Goal: Transaction & Acquisition: Purchase product/service

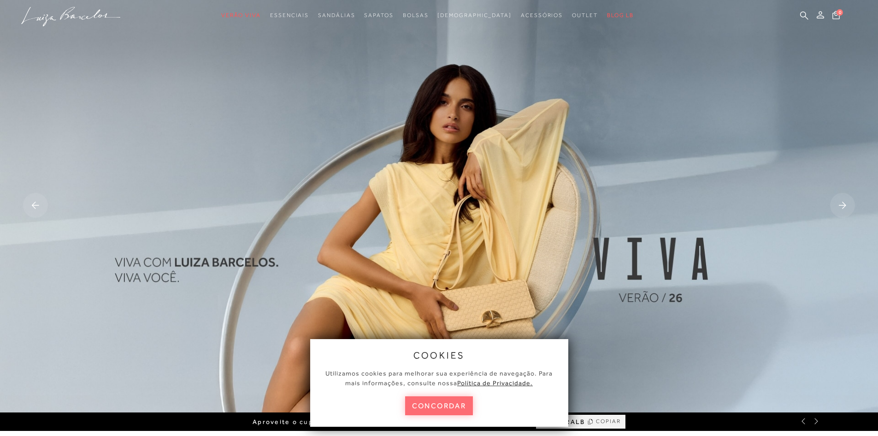
click at [434, 404] on button "concordar" at bounding box center [439, 405] width 68 height 19
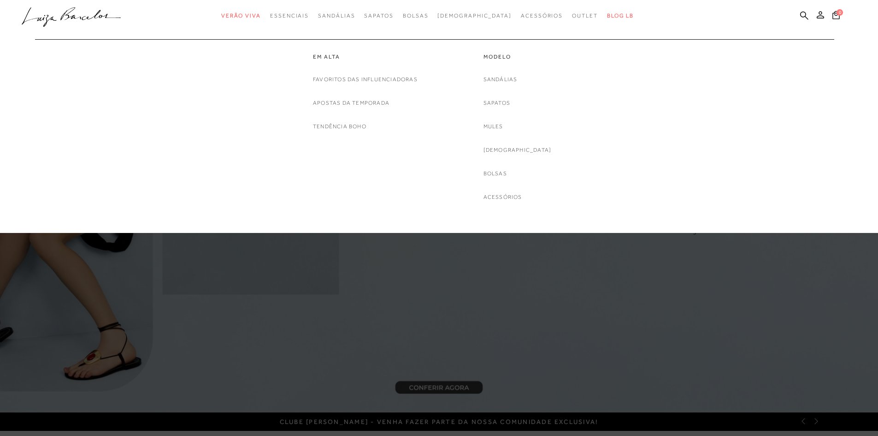
click at [466, 197] on div "Modelo [GEOGRAPHIC_DATA] Sapatos Mules [DEMOGRAPHIC_DATA] [GEOGRAPHIC_DATA] Ace…" at bounding box center [517, 120] width 138 height 163
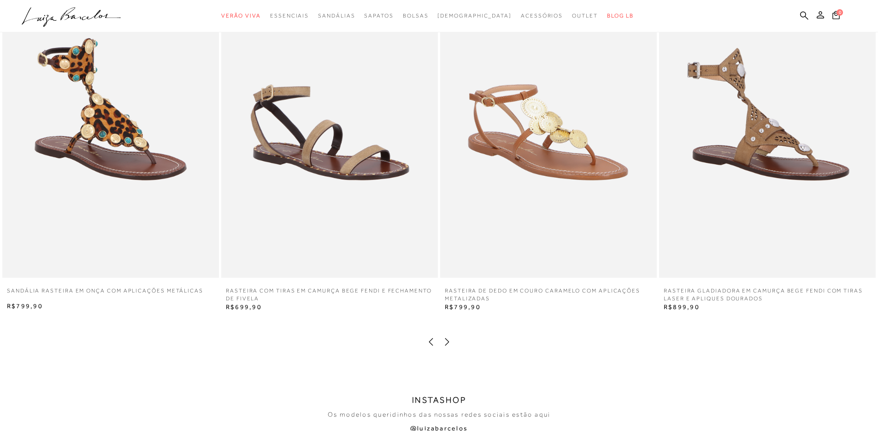
scroll to position [1797, 0]
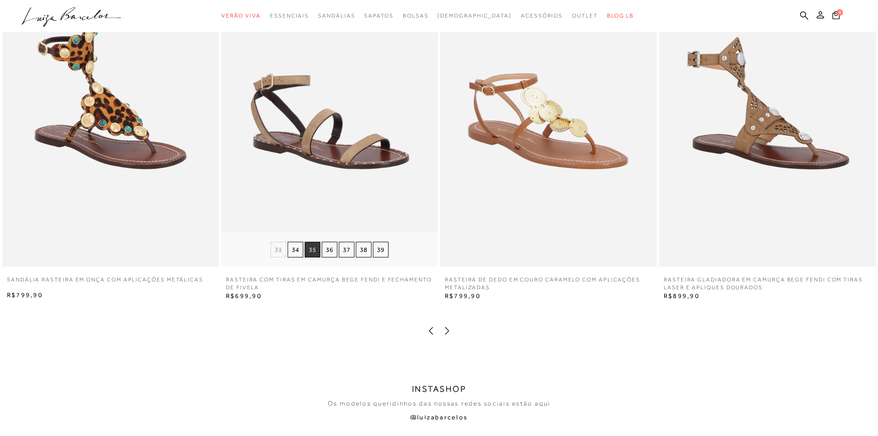
click at [314, 248] on button "35" at bounding box center [313, 250] width 16 height 16
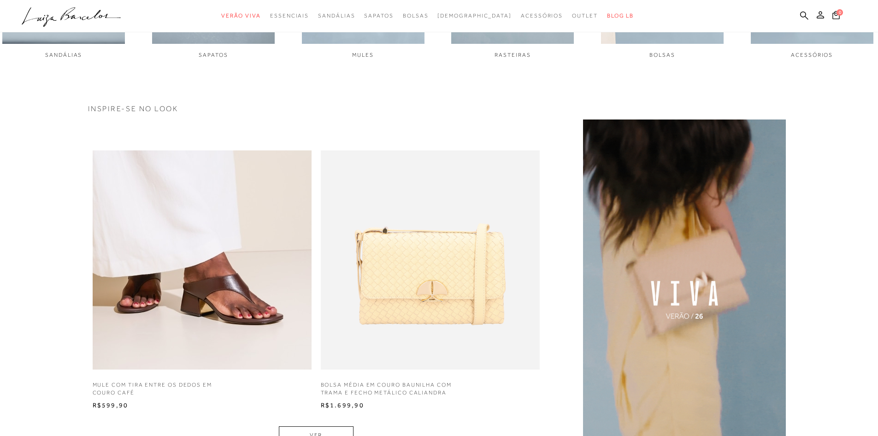
scroll to position [784, 0]
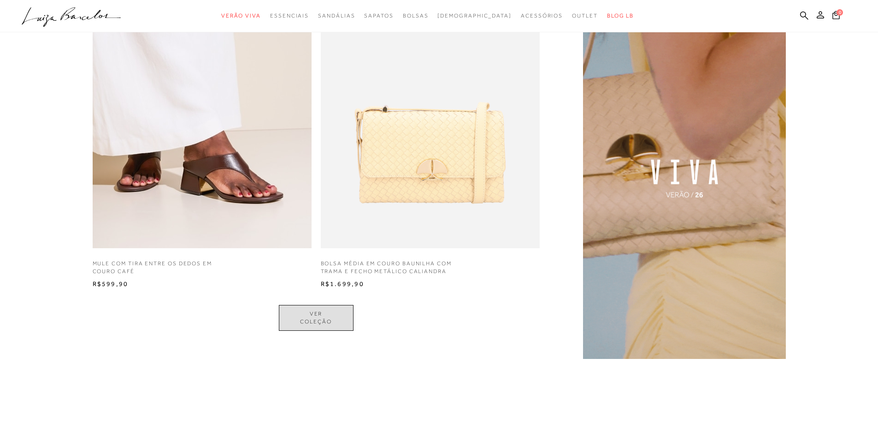
click at [330, 322] on link "VER COLEÇÃO" at bounding box center [316, 318] width 75 height 26
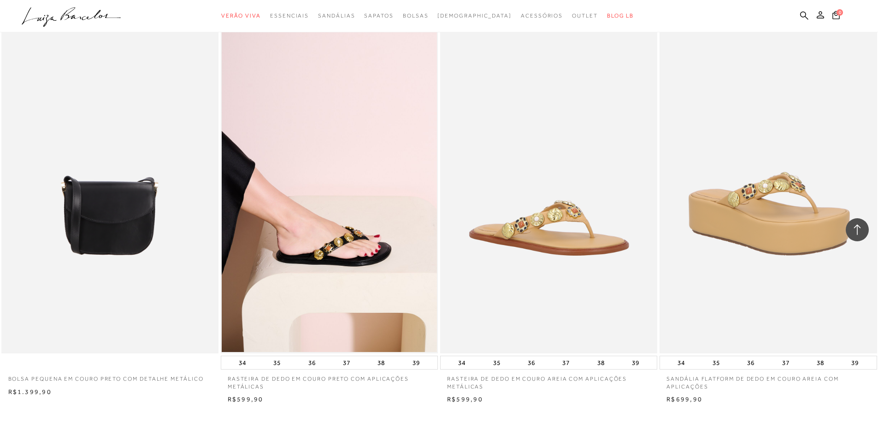
scroll to position [2028, 0]
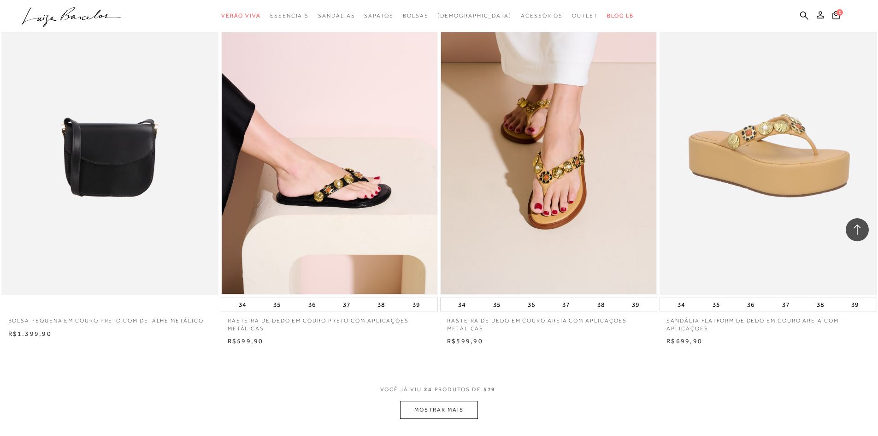
click at [454, 412] on button "MOSTRAR MAIS" at bounding box center [438, 410] width 77 height 18
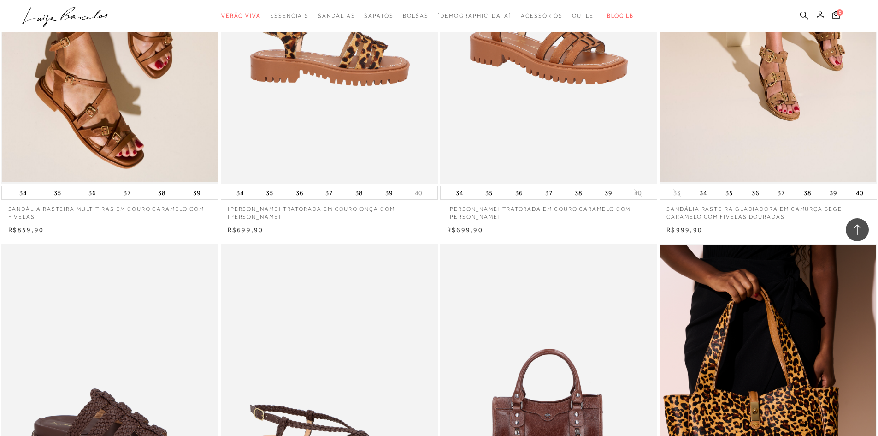
scroll to position [3825, 0]
